Goal: Information Seeking & Learning: Learn about a topic

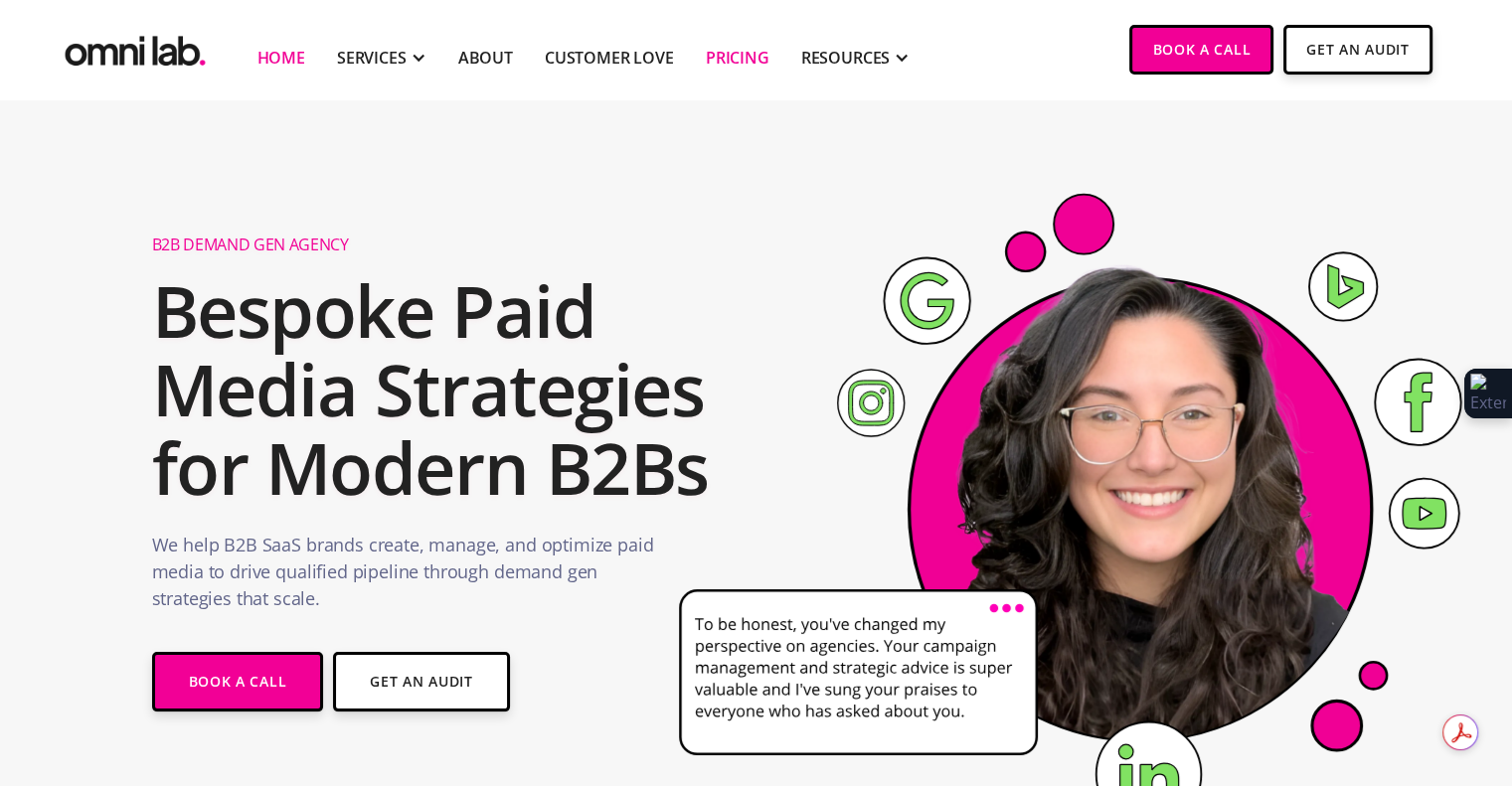
click at [736, 51] on link "Pricing" at bounding box center [738, 58] width 64 height 24
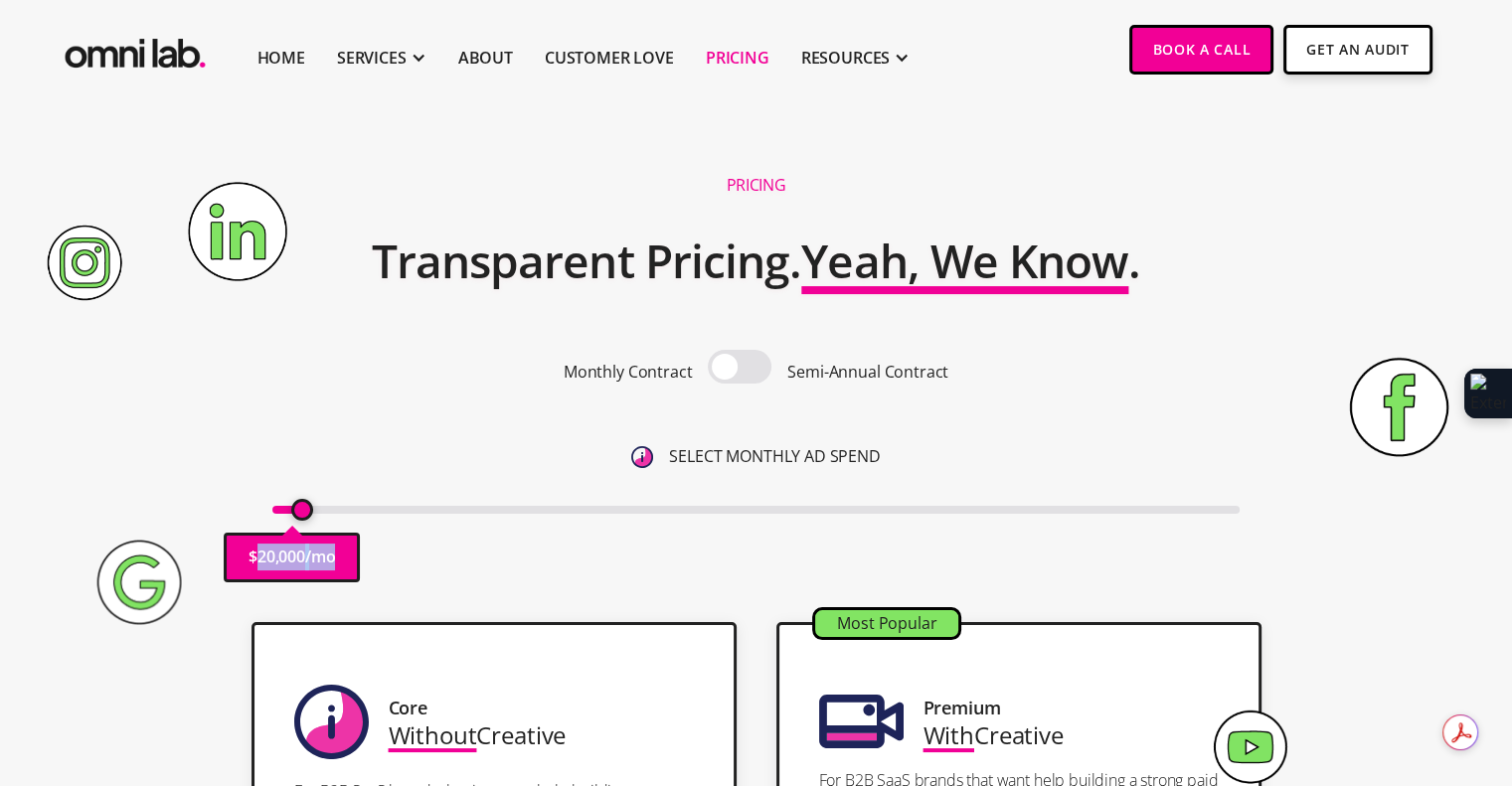
drag, startPoint x: 277, startPoint y: 509, endPoint x: 306, endPoint y: 510, distance: 29.0
type input "20000"
click at [306, 510] on input "range" at bounding box center [755, 510] width 967 height 8
click at [722, 366] on span at bounding box center [740, 367] width 64 height 34
click at [739, 369] on input "checkbox" at bounding box center [739, 369] width 0 height 0
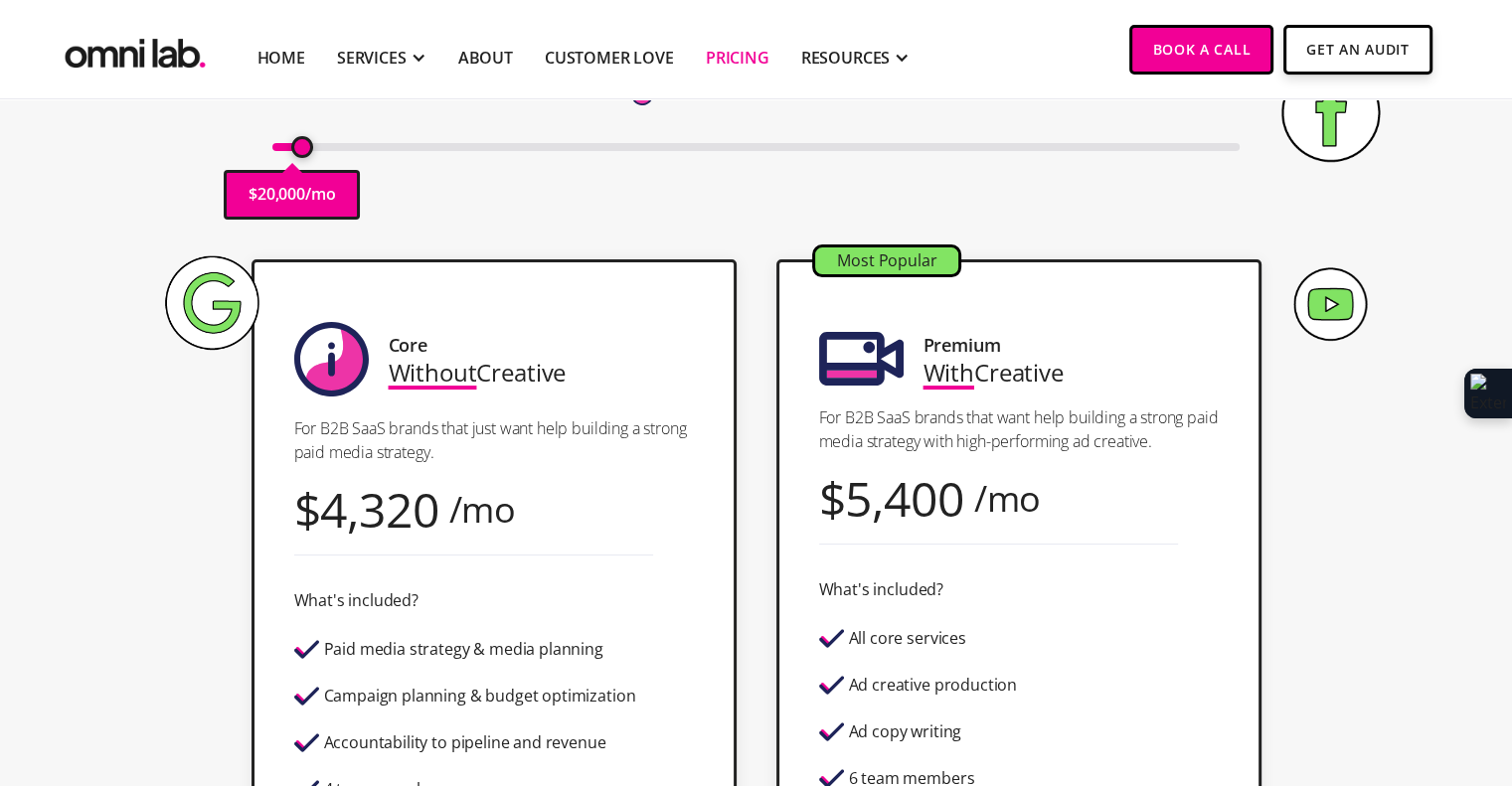
scroll to position [497, 0]
